Goal: Information Seeking & Learning: Learn about a topic

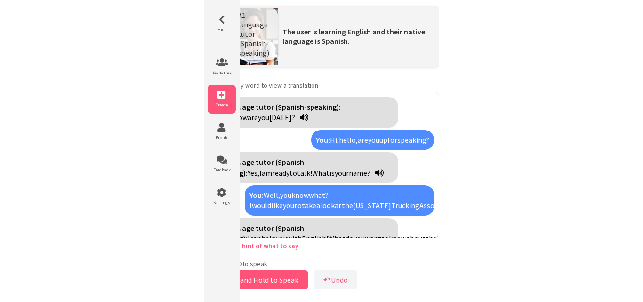
scroll to position [45, 0]
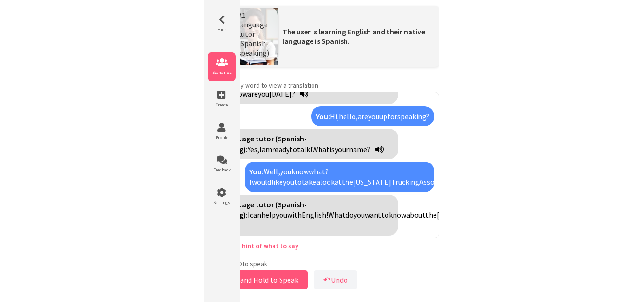
click at [223, 76] on li "Scenarios" at bounding box center [222, 66] width 28 height 29
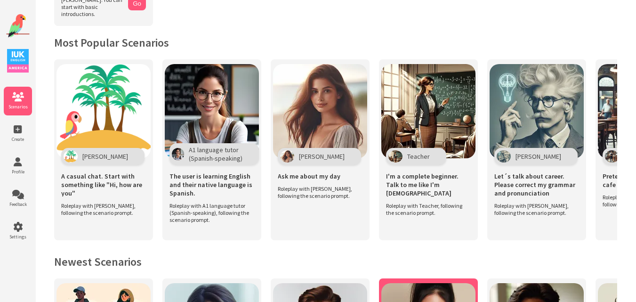
scroll to position [172, 0]
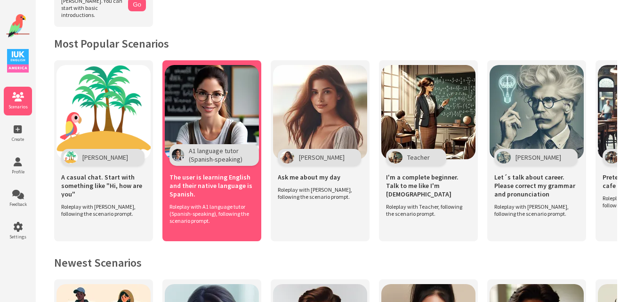
click at [209, 92] on img at bounding box center [212, 112] width 94 height 94
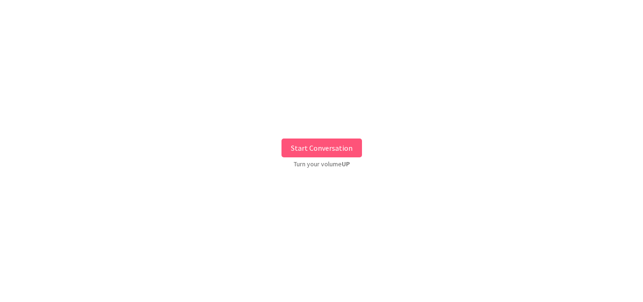
click at [323, 141] on button "Start Conversation" at bounding box center [321, 147] width 80 height 19
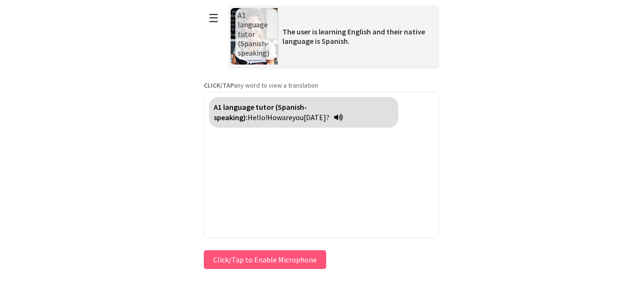
click at [260, 252] on button "Click/Tap to Enable Microphone" at bounding box center [265, 259] width 122 height 19
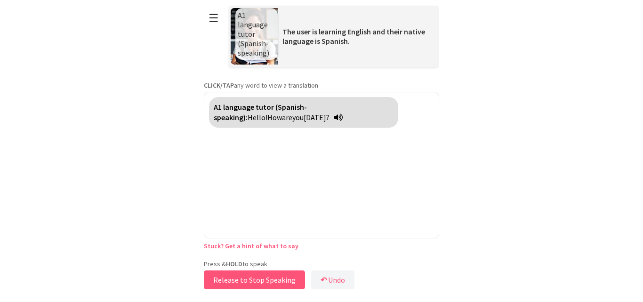
click at [237, 281] on button "Release to Stop Speaking" at bounding box center [254, 279] width 101 height 19
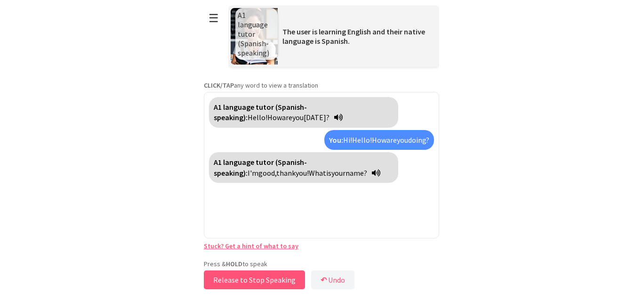
click at [237, 281] on button "Release to Stop Speaking" at bounding box center [254, 279] width 101 height 19
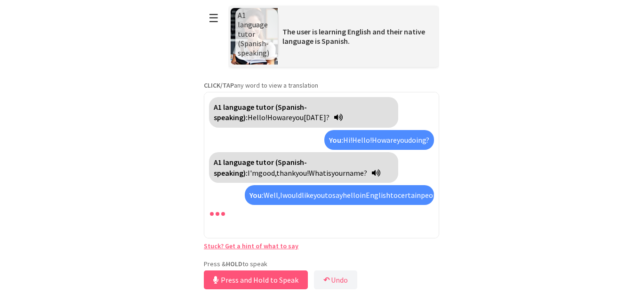
scroll to position [13, 0]
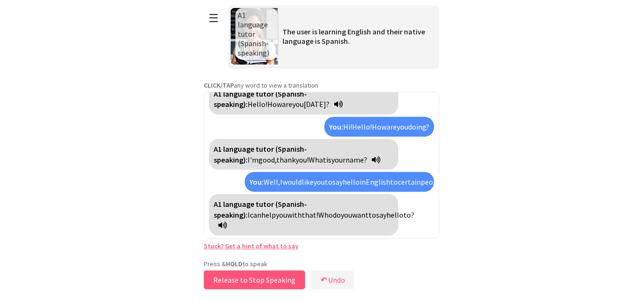
click at [267, 287] on button "Release to Stop Speaking" at bounding box center [254, 279] width 101 height 19
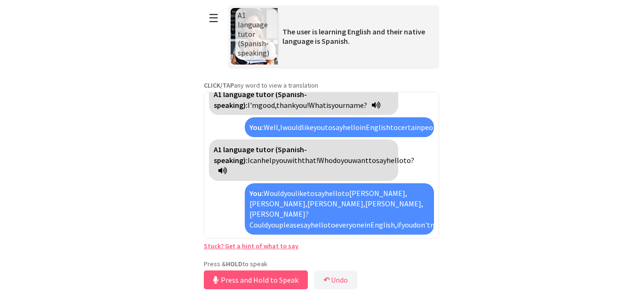
scroll to position [110, 0]
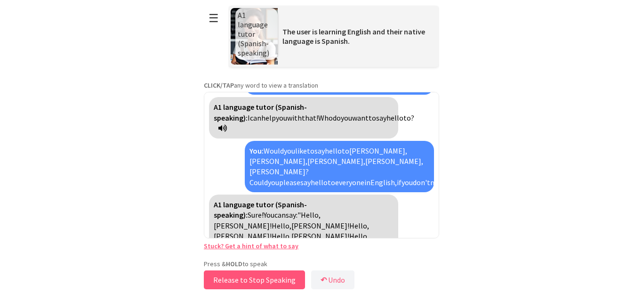
click at [267, 287] on button "Release to Stop Speaking" at bounding box center [254, 279] width 101 height 19
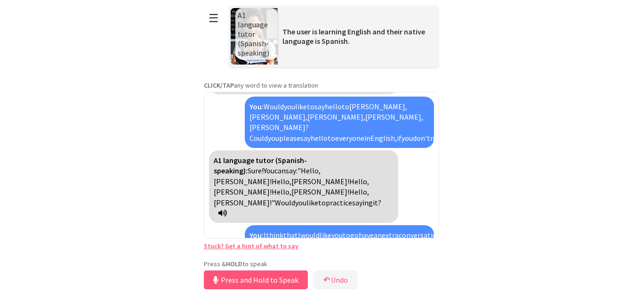
scroll to position [176, 0]
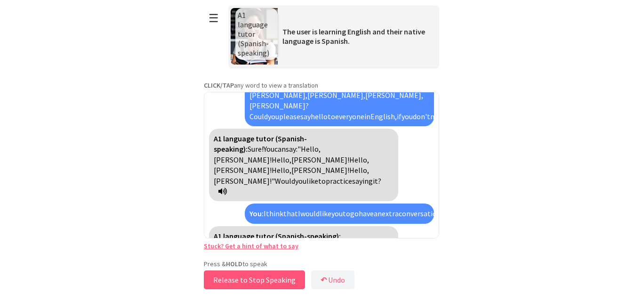
click at [267, 287] on button "Release to Stop Speaking" at bounding box center [254, 279] width 101 height 19
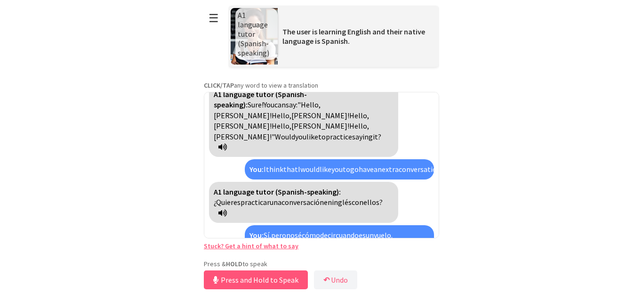
scroll to position [252, 0]
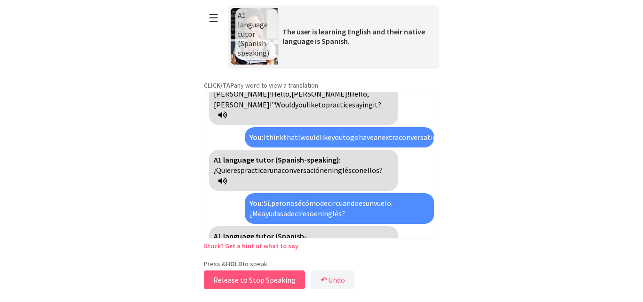
click at [267, 287] on button "Release to Stop Speaking" at bounding box center [254, 279] width 101 height 19
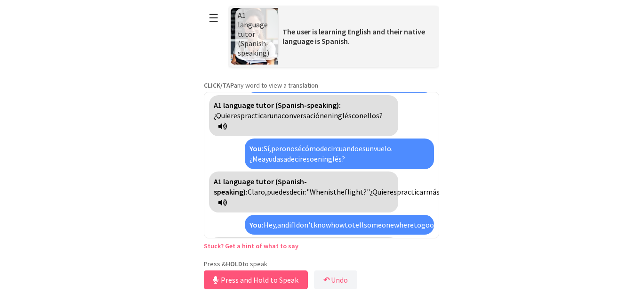
scroll to position [360, 0]
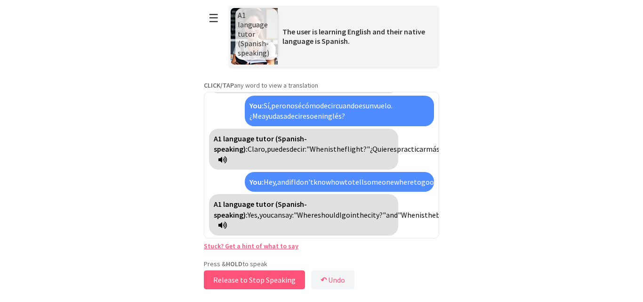
click at [267, 287] on button "Release to Stop Speaking" at bounding box center [254, 279] width 101 height 19
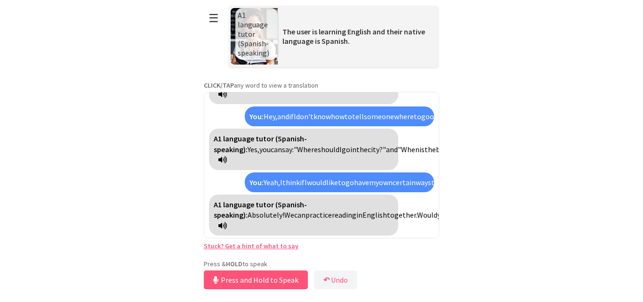
scroll to position [468, 0]
click at [267, 287] on button "Release to Stop Speaking" at bounding box center [254, 279] width 101 height 19
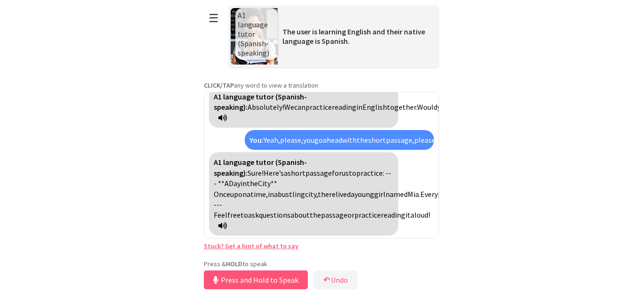
scroll to position [671, 0]
click at [237, 280] on button "Release to Stop Speaking" at bounding box center [254, 279] width 101 height 19
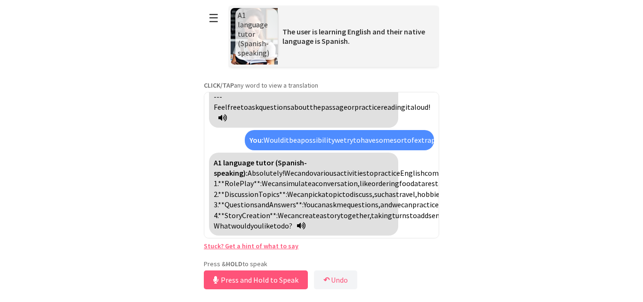
scroll to position [852, 0]
click at [237, 280] on button "Release to Stop Speaking" at bounding box center [254, 279] width 101 height 19
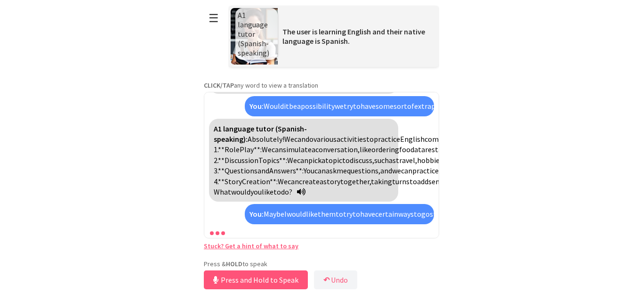
scroll to position [1044, 0]
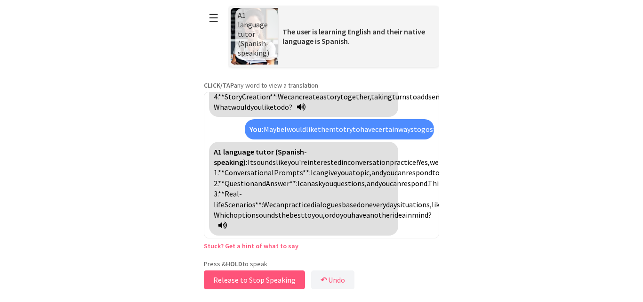
click at [237, 280] on button "Release to Stop Speaking" at bounding box center [254, 279] width 101 height 19
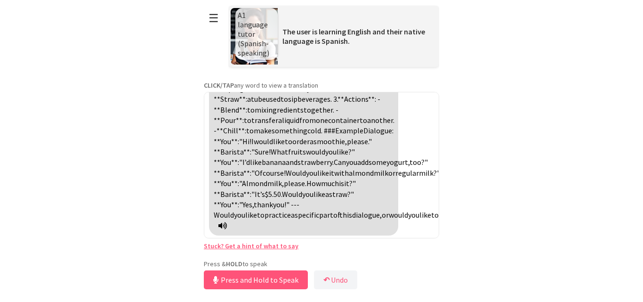
scroll to position [1243, 0]
